Goal: Task Accomplishment & Management: Manage account settings

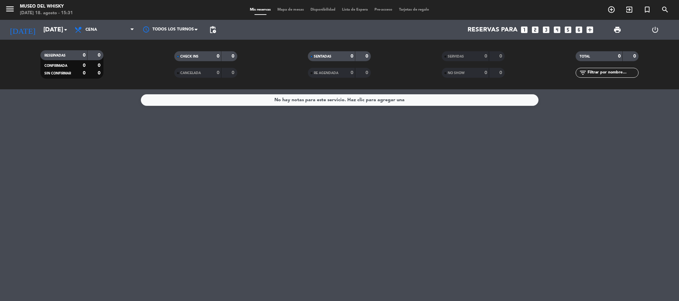
click at [528, 237] on div "No hay notas para este servicio. Haz clic para agregar una" at bounding box center [339, 195] width 679 height 212
click at [57, 18] on div "menu MUSEO DEL WHISKY [DATE] 18. agosto - 15:33 Mis reservas Mapa de mesas Disp…" at bounding box center [339, 10] width 679 height 20
click at [53, 31] on input "[DATE]" at bounding box center [80, 30] width 80 height 14
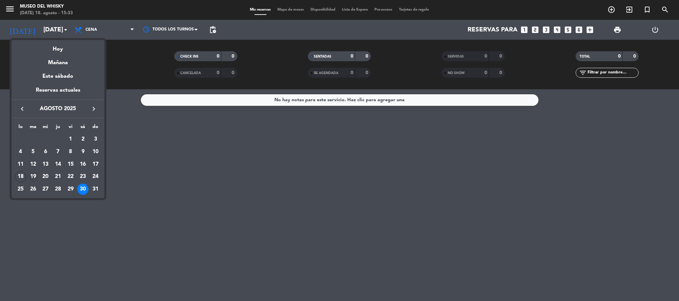
click at [32, 177] on div "19" at bounding box center [32, 177] width 11 height 11
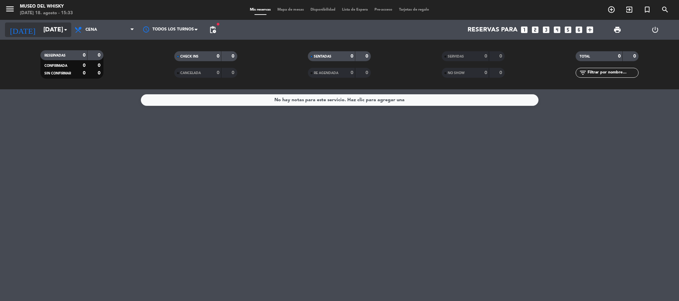
click at [40, 29] on input "[DATE]" at bounding box center [80, 30] width 80 height 14
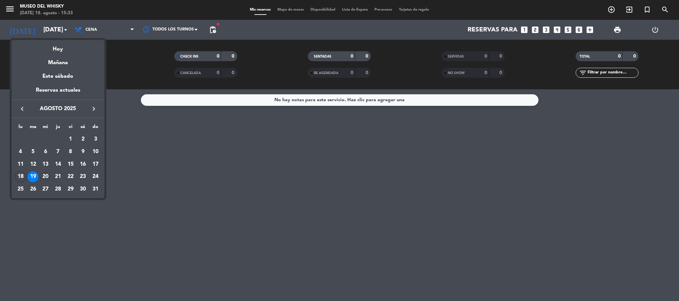
click at [49, 172] on td "20" at bounding box center [45, 177] width 13 height 13
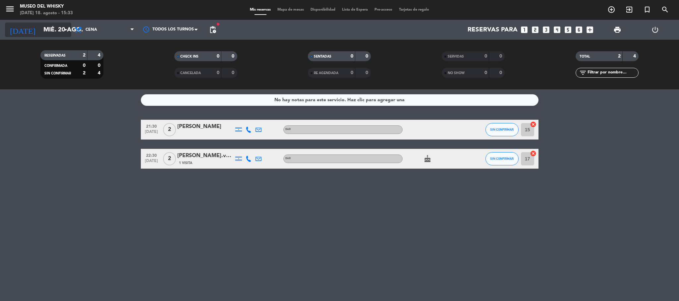
click at [61, 32] on input "mié. 20 ago." at bounding box center [80, 30] width 80 height 14
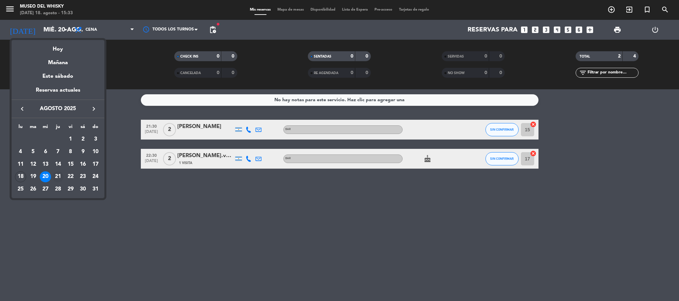
click at [61, 174] on div "21" at bounding box center [57, 177] width 11 height 11
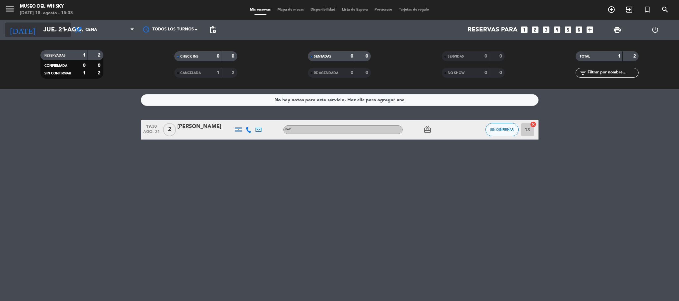
click at [56, 33] on input "jue. 21 ago." at bounding box center [80, 30] width 80 height 14
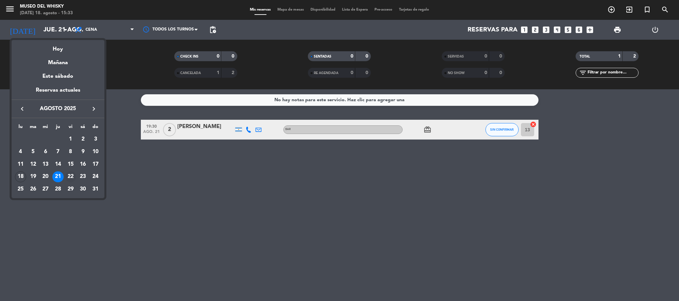
click at [68, 175] on div "22" at bounding box center [70, 177] width 11 height 11
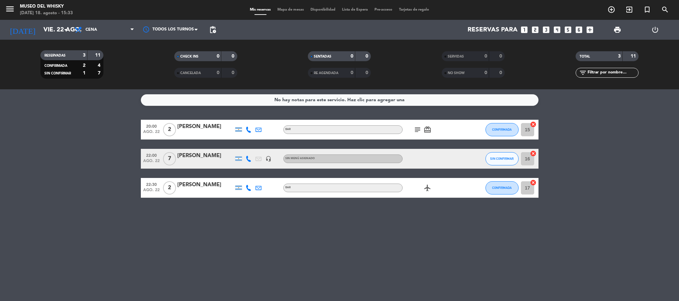
click at [417, 130] on icon "subject" at bounding box center [417, 130] width 8 height 8
click at [271, 159] on icon "headset_mic" at bounding box center [268, 159] width 6 height 6
click at [207, 162] on div at bounding box center [205, 163] width 56 height 5
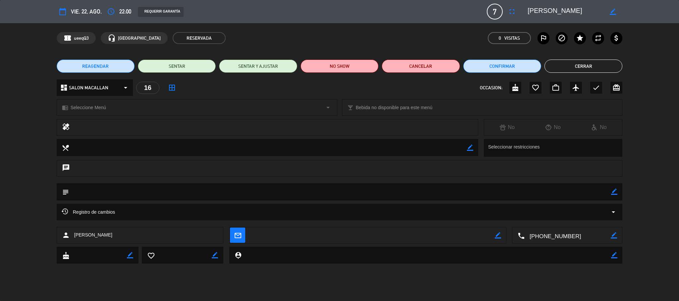
click at [573, 74] on div "REAGENDAR SENTAR SENTAR Y AJUSTAR NO SHOW Cancelar Confirmar Cerrar" at bounding box center [339, 66] width 679 height 26
click at [586, 68] on button "Cerrar" at bounding box center [583, 66] width 78 height 13
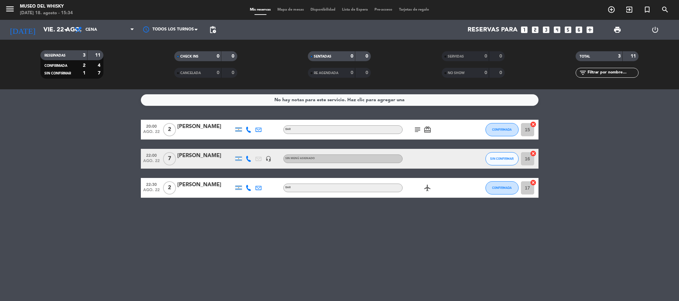
click at [53, 39] on div "[DATE] [DATE] arrow_drop_down" at bounding box center [38, 30] width 66 height 20
click at [54, 33] on input "vie. 22 ago." at bounding box center [80, 30] width 80 height 14
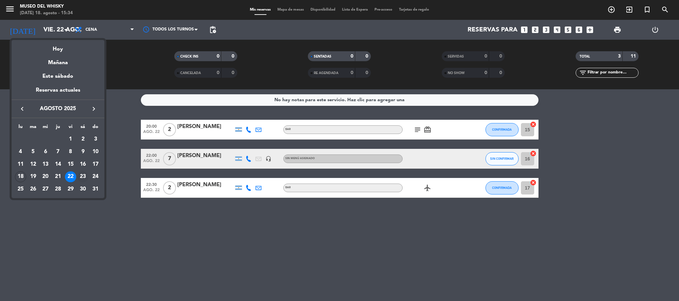
click at [82, 176] on div "23" at bounding box center [82, 177] width 11 height 11
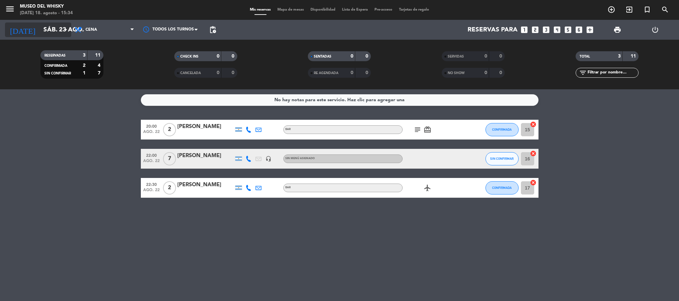
click at [57, 33] on input "sáb. 23 ago." at bounding box center [80, 30] width 80 height 14
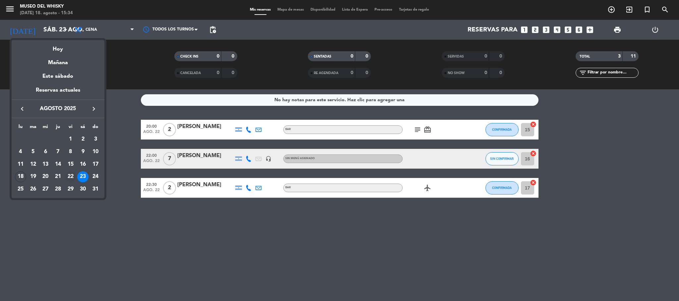
click at [69, 177] on div "22" at bounding box center [70, 177] width 11 height 11
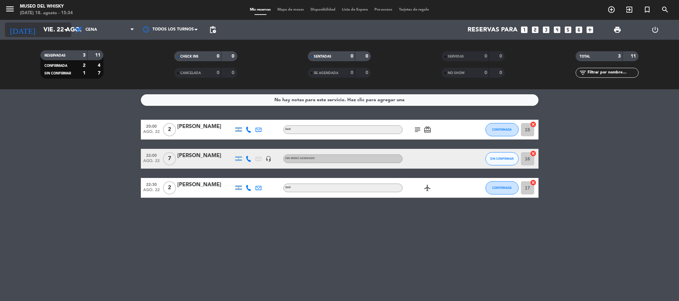
click at [48, 25] on input "vie. 22 ago." at bounding box center [80, 30] width 80 height 14
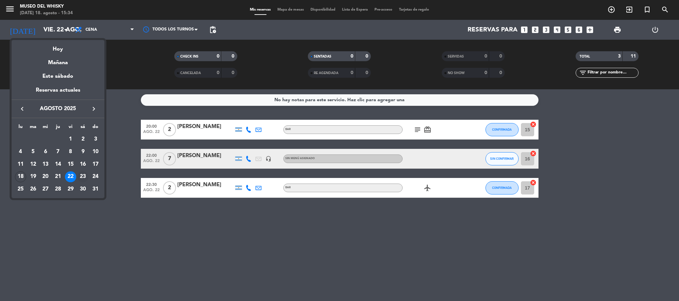
click at [85, 176] on div "23" at bounding box center [82, 177] width 11 height 11
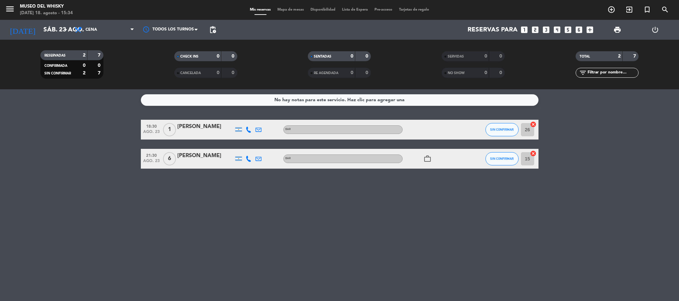
click at [195, 132] on div at bounding box center [205, 134] width 56 height 5
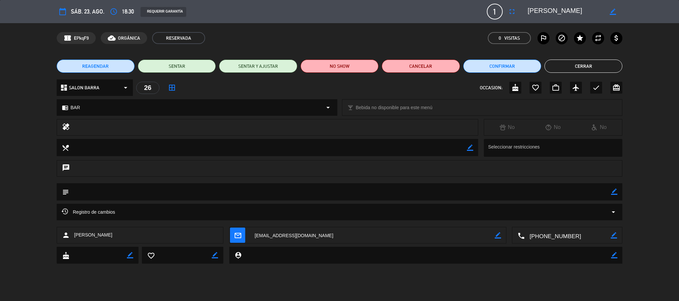
click at [604, 68] on button "Cerrar" at bounding box center [583, 66] width 78 height 13
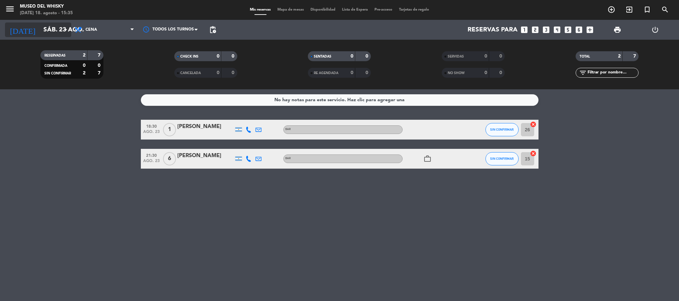
click at [49, 30] on input "sáb. 23 ago." at bounding box center [80, 30] width 80 height 14
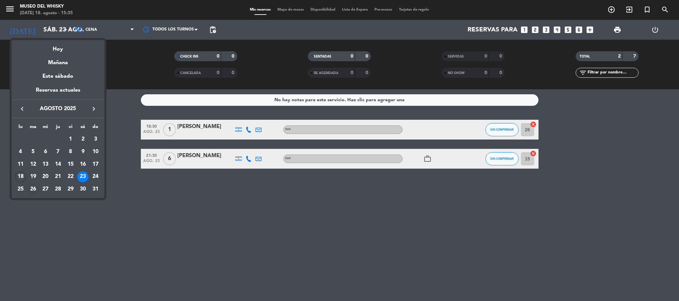
click at [35, 188] on div "26" at bounding box center [32, 189] width 11 height 11
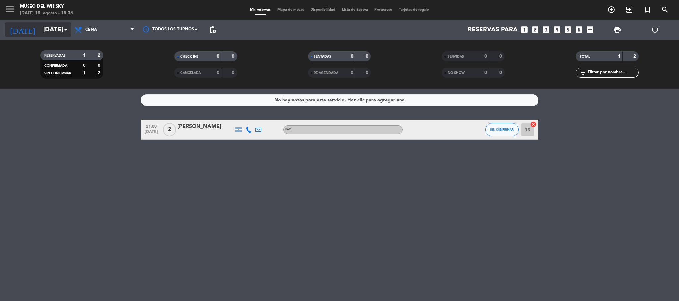
click at [43, 34] on input "[DATE]" at bounding box center [80, 30] width 80 height 14
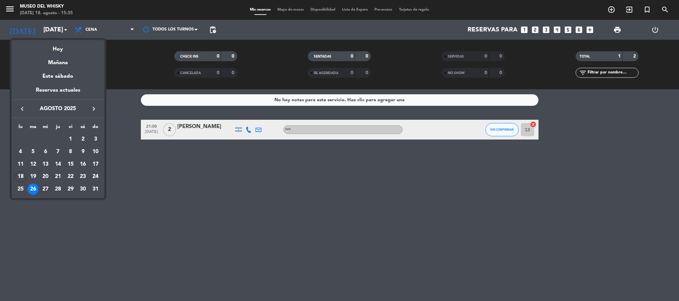
click at [44, 190] on div "27" at bounding box center [45, 189] width 11 height 11
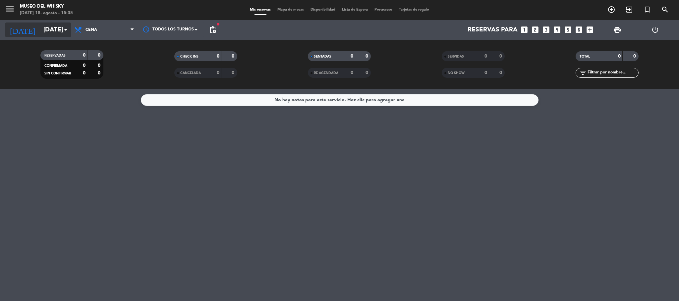
click at [54, 29] on input "[DATE]" at bounding box center [80, 30] width 80 height 14
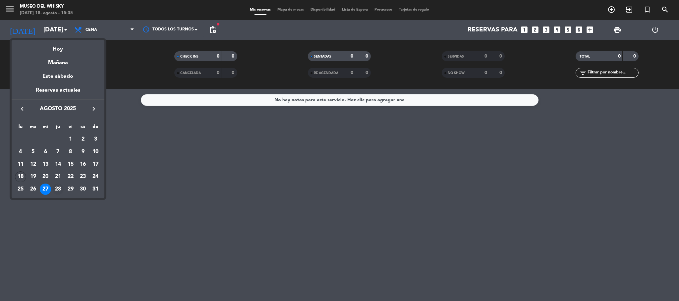
click at [60, 186] on div "28" at bounding box center [57, 189] width 11 height 11
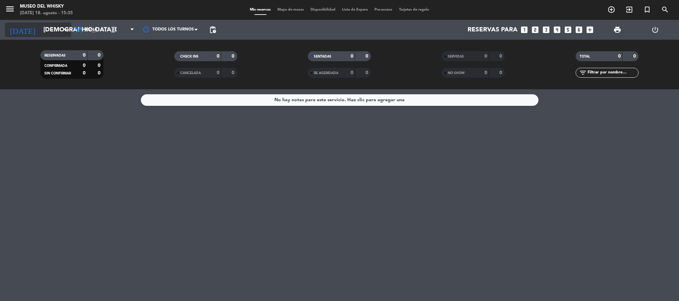
click at [52, 33] on input "[DEMOGRAPHIC_DATA][DATE]" at bounding box center [80, 30] width 80 height 14
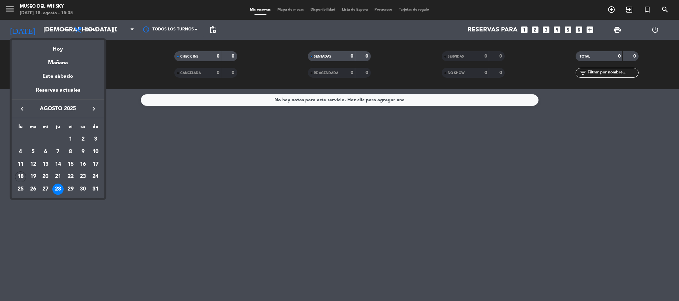
click at [72, 190] on div "29" at bounding box center [70, 189] width 11 height 11
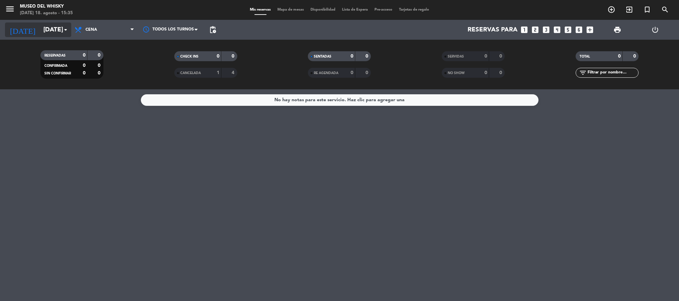
click at [15, 31] on icon "[DATE]" at bounding box center [22, 30] width 35 height 15
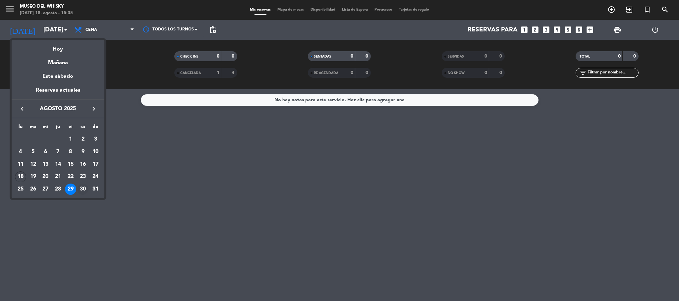
click at [80, 194] on div "30" at bounding box center [82, 189] width 11 height 11
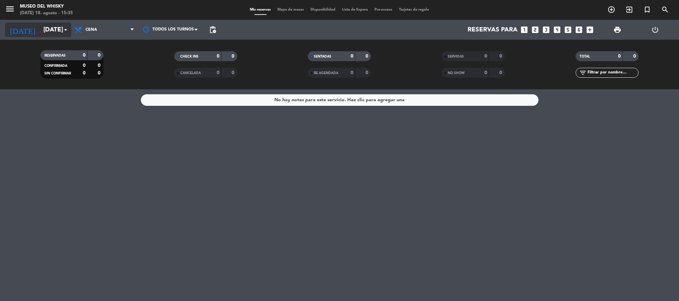
click at [42, 28] on input "[DATE]" at bounding box center [80, 30] width 80 height 14
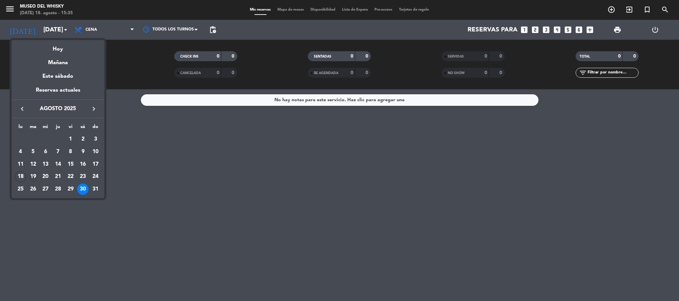
click at [34, 178] on div "19" at bounding box center [32, 177] width 11 height 11
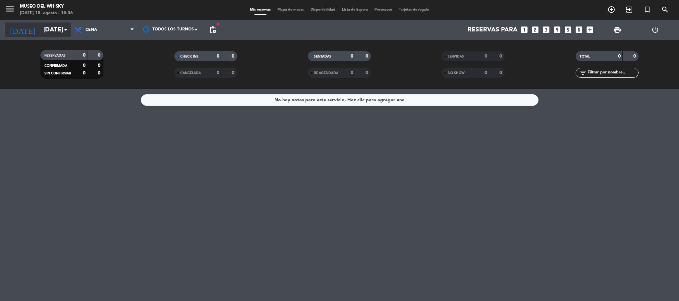
click at [40, 24] on input "[DATE]" at bounding box center [80, 30] width 80 height 14
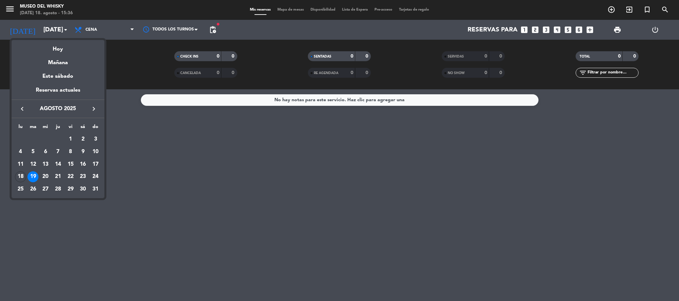
click at [31, 174] on div "19" at bounding box center [32, 177] width 11 height 11
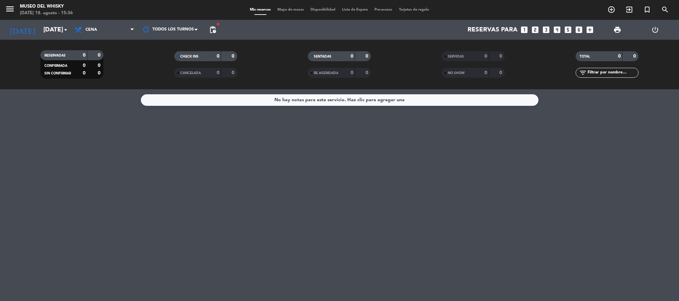
drag, startPoint x: 137, startPoint y: 183, endPoint x: 327, endPoint y: 223, distance: 194.2
click at [327, 223] on div "No hay notas para este servicio. Haz clic para agregar una" at bounding box center [339, 195] width 679 height 212
click at [327, 281] on div "No hay notas para este servicio. Haz clic para agregar una" at bounding box center [339, 195] width 679 height 212
drag, startPoint x: 325, startPoint y: 275, endPoint x: 308, endPoint y: 301, distance: 30.7
click at [322, 283] on div "No hay notas para este servicio. Haz clic para agregar una" at bounding box center [339, 195] width 679 height 212
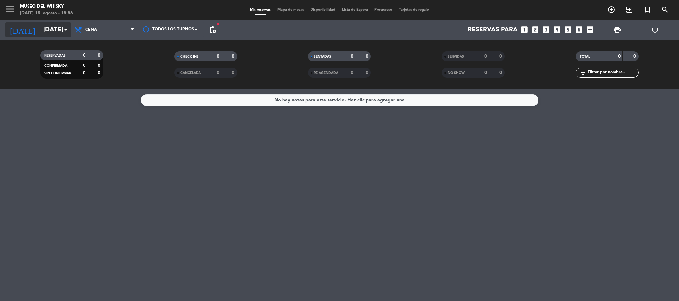
click at [41, 32] on input "[DATE]" at bounding box center [80, 30] width 80 height 14
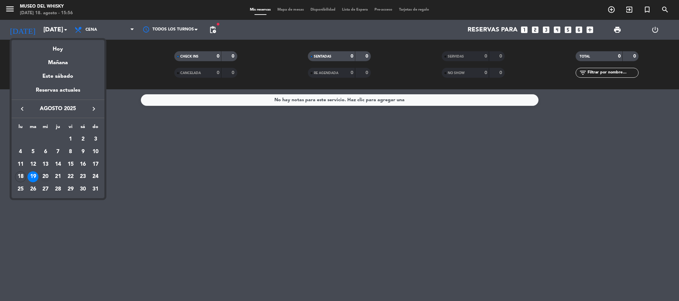
click at [45, 179] on div "20" at bounding box center [45, 177] width 11 height 11
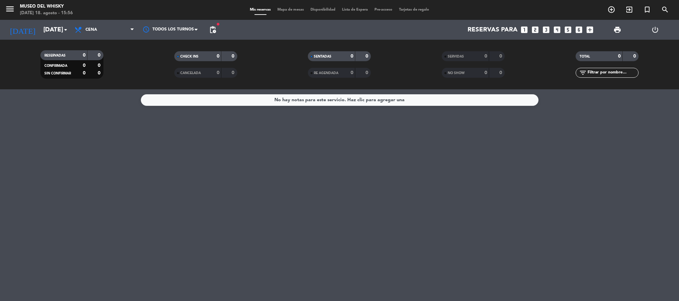
type input "mié. 20 ago."
